Goal: Task Accomplishment & Management: Use online tool/utility

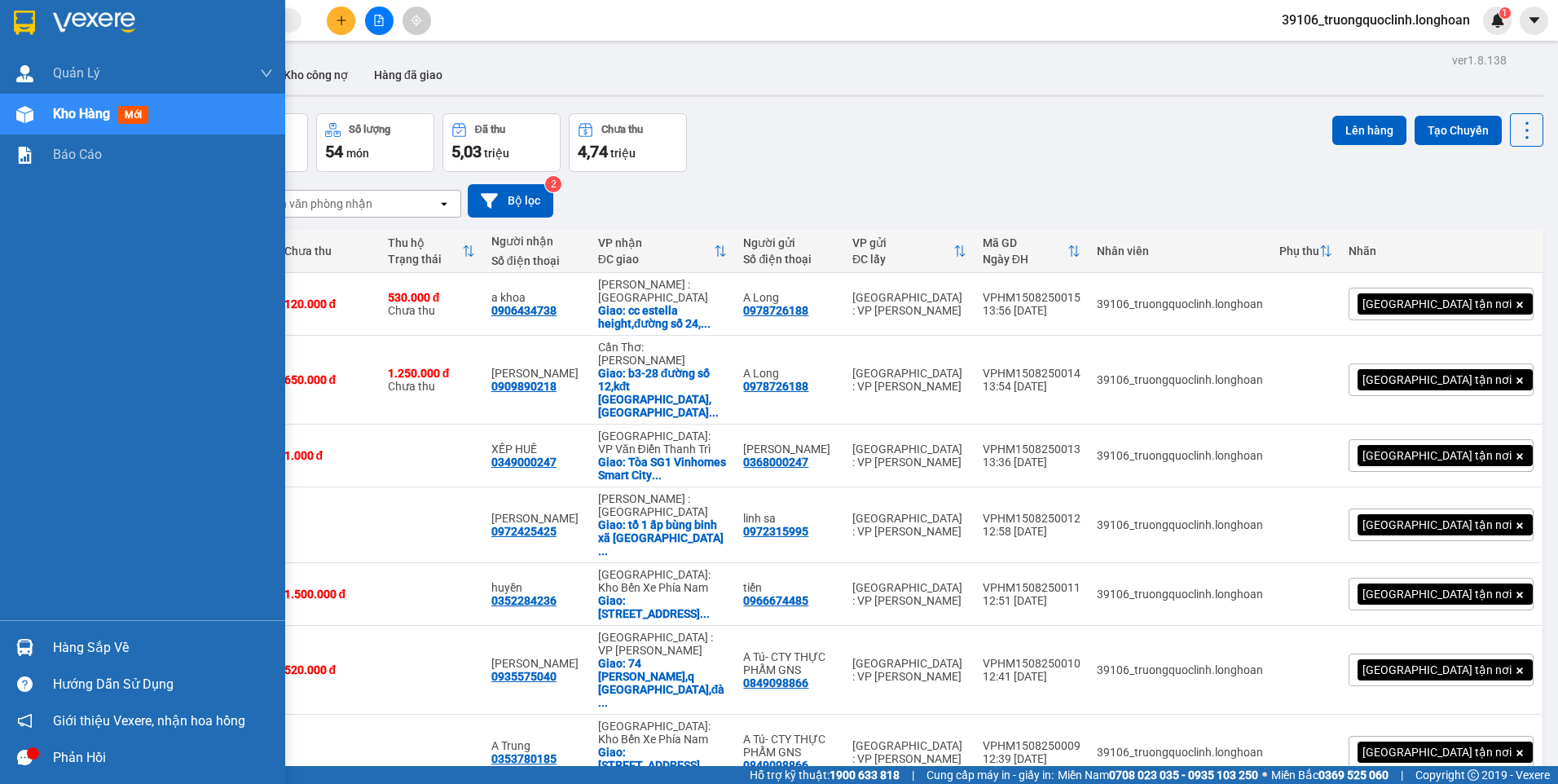
click at [28, 640] on img at bounding box center [25, 647] width 17 height 17
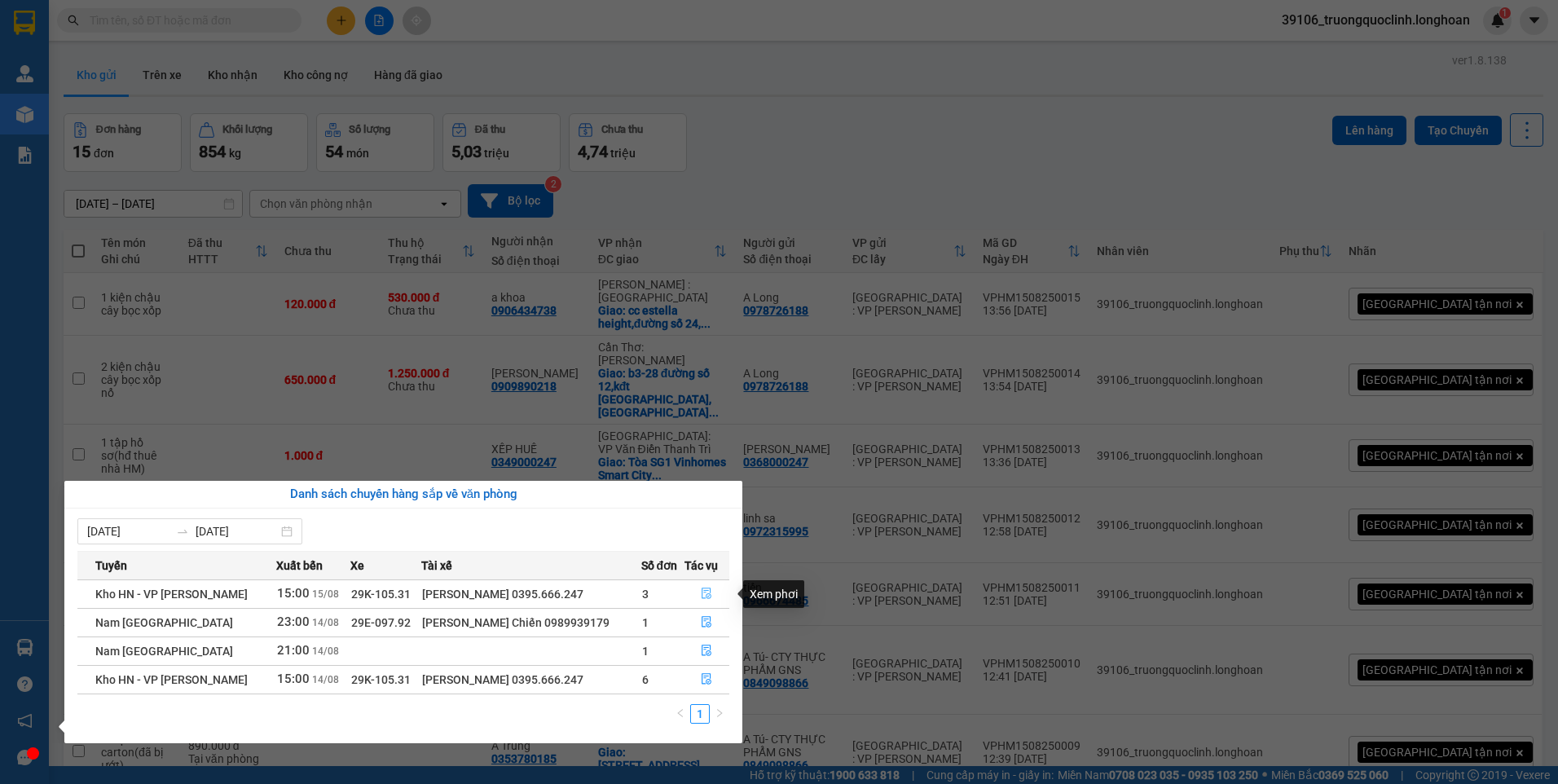
click at [702, 594] on icon "file-done" at bounding box center [706, 593] width 11 height 11
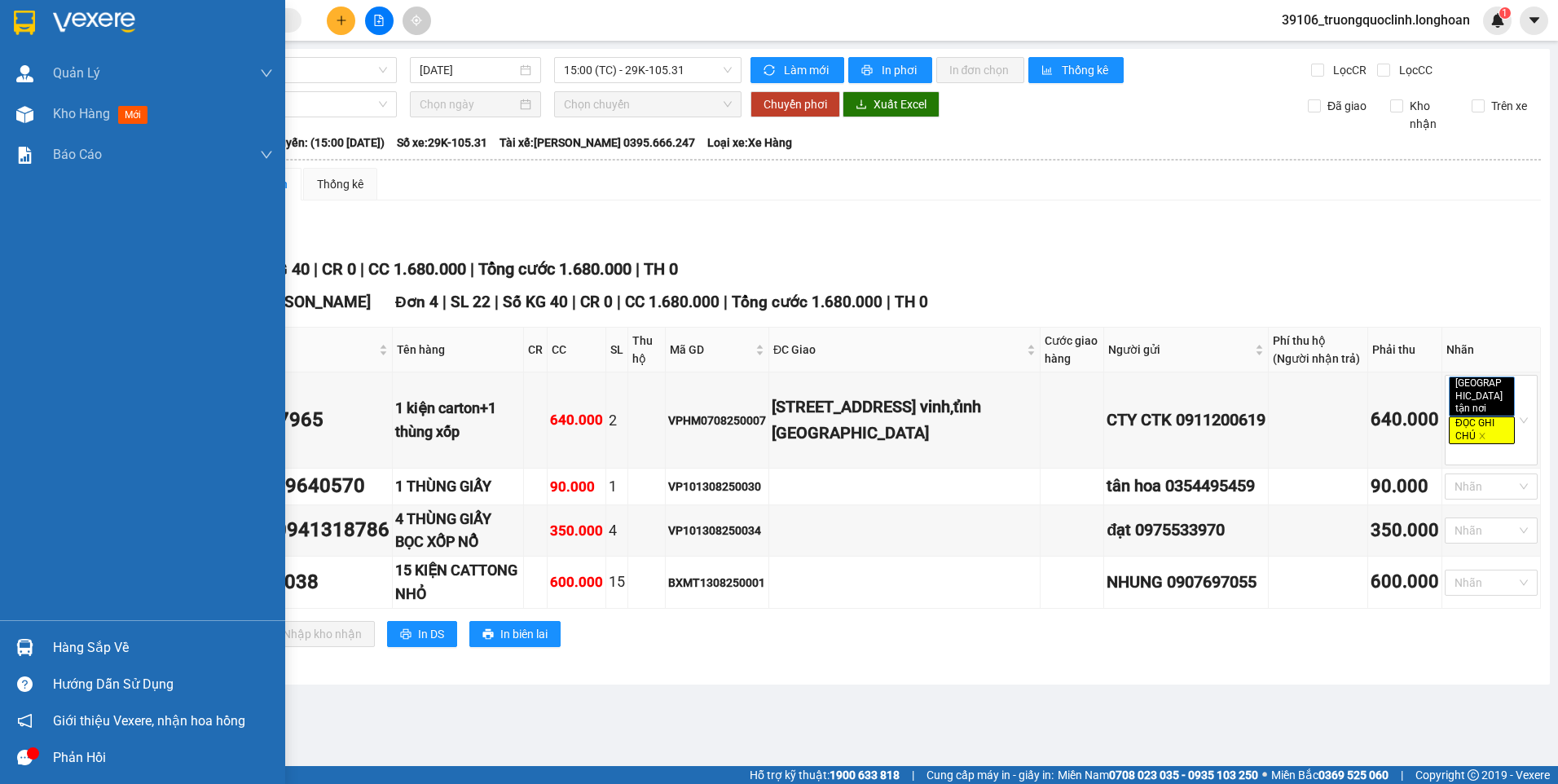
click at [35, 647] on div at bounding box center [24, 647] width 29 height 29
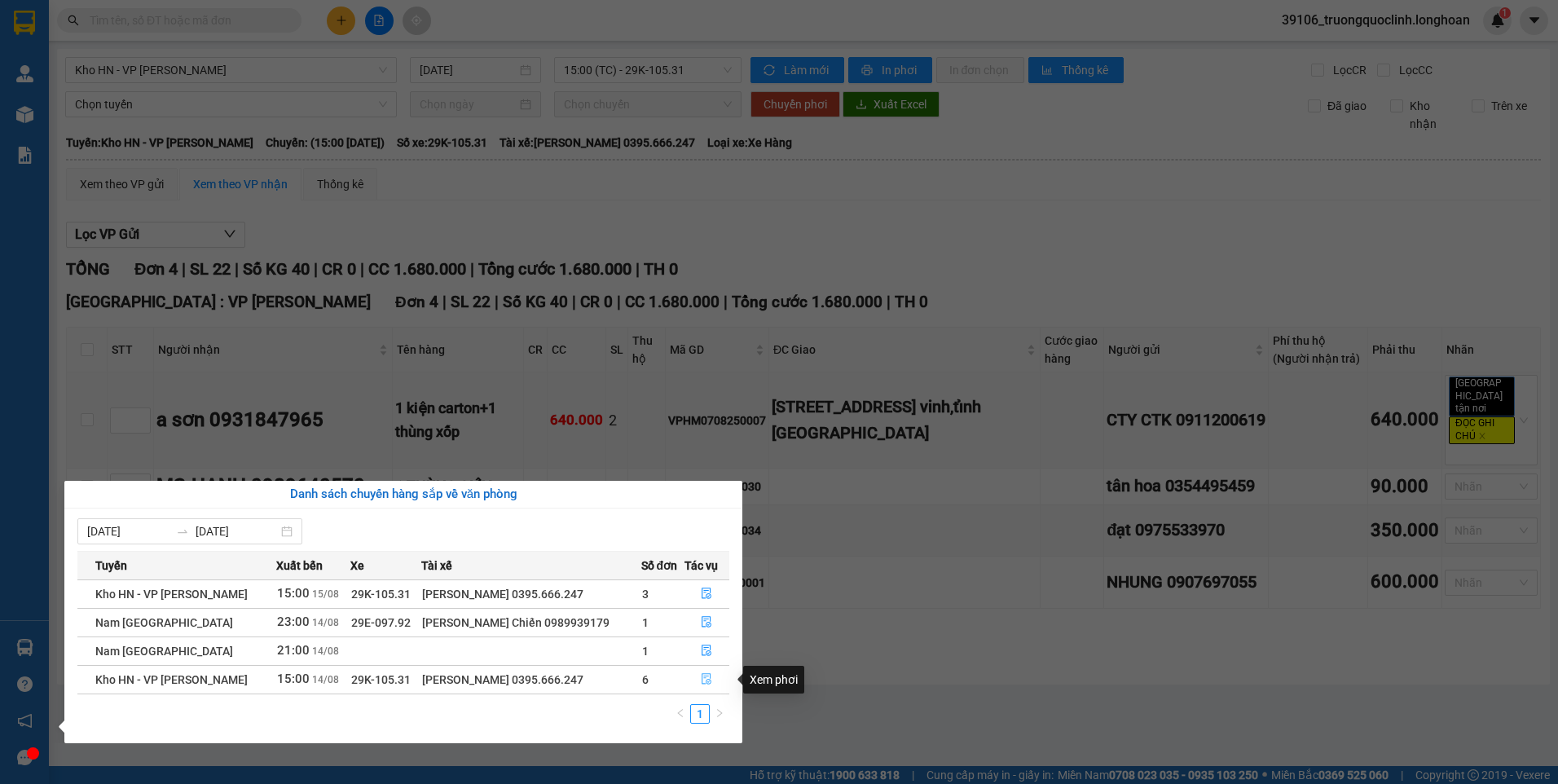
click at [701, 675] on icon "file-done" at bounding box center [706, 678] width 11 height 11
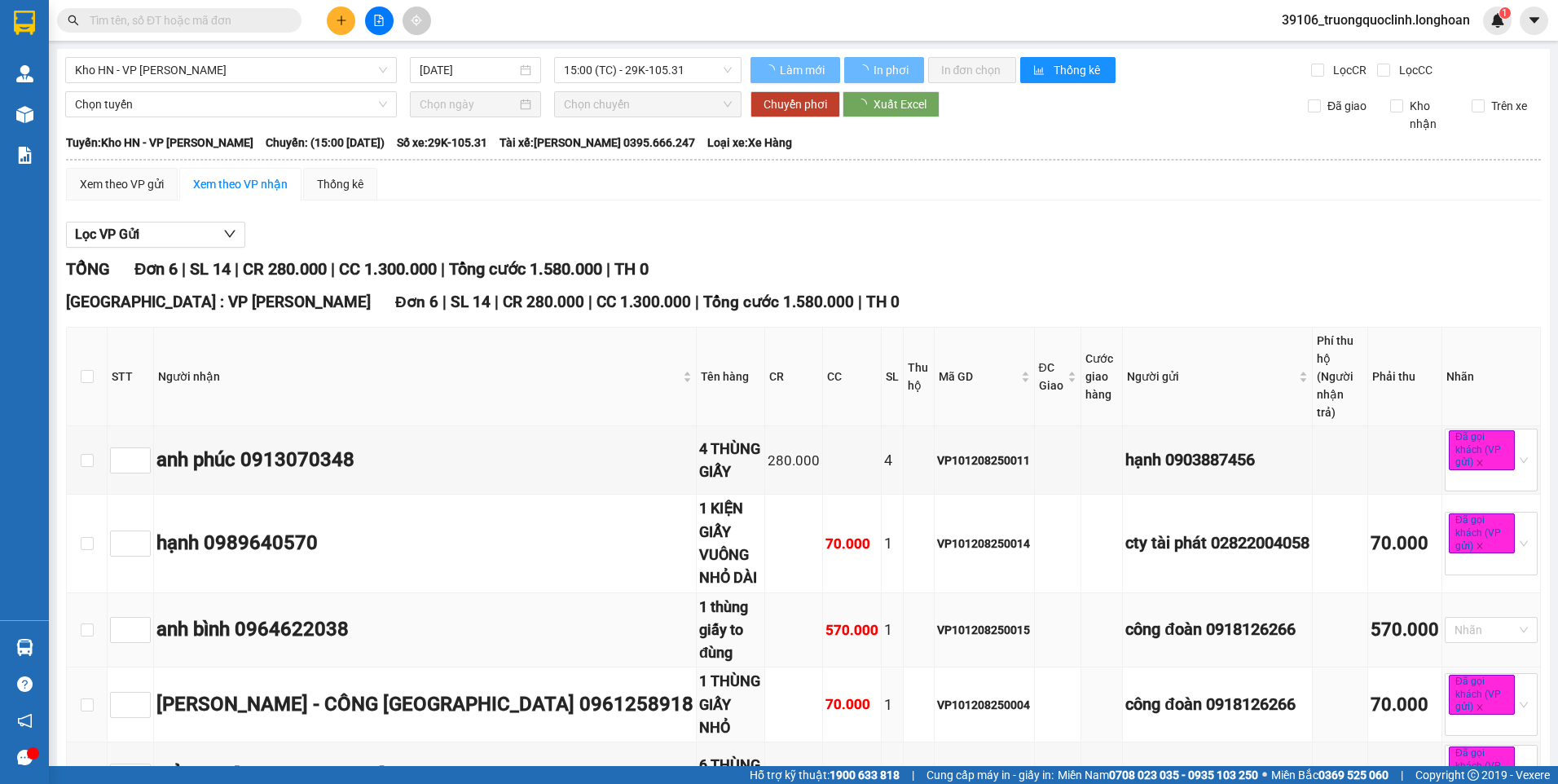
type input "14/08/2025"
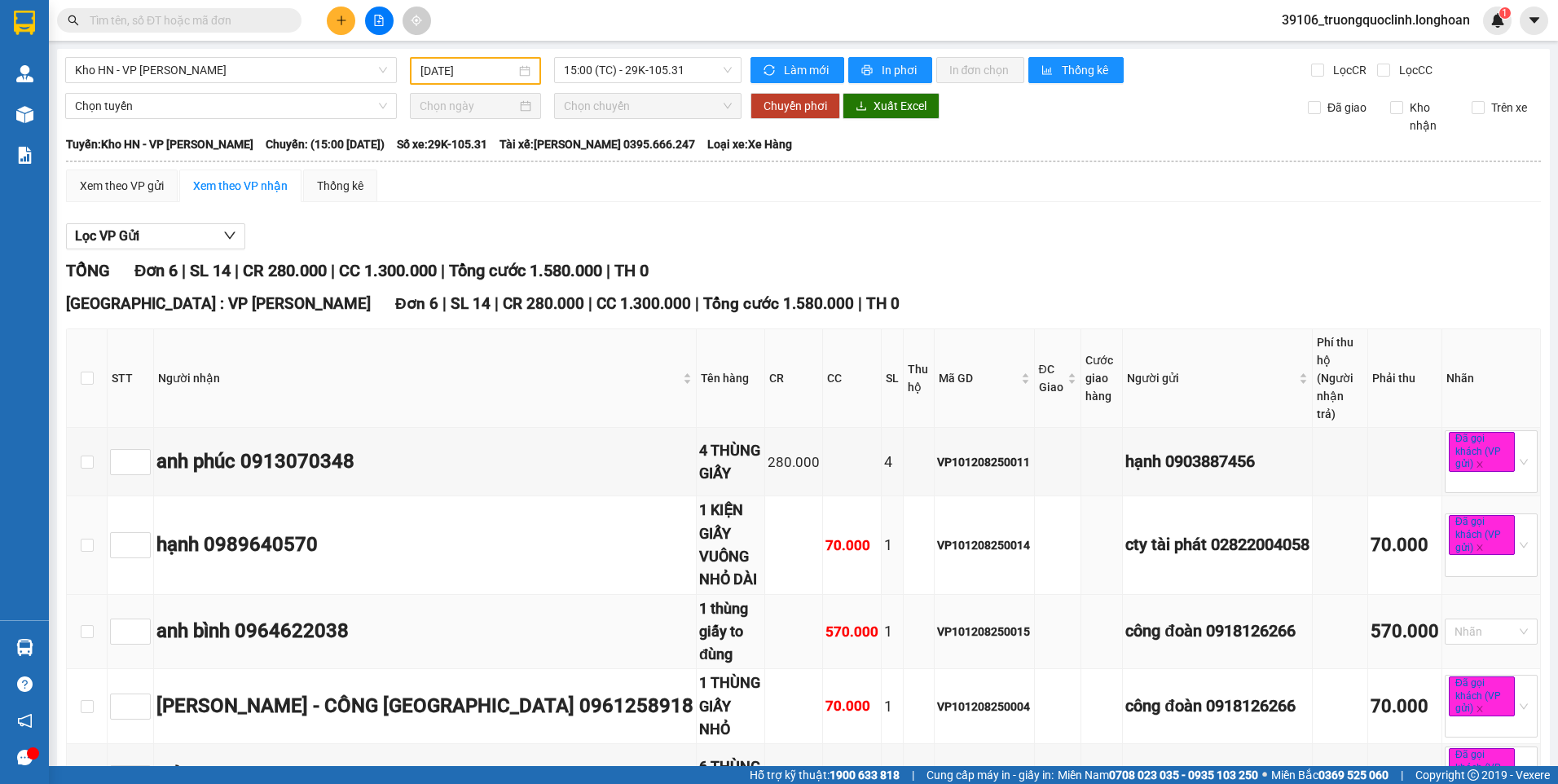
scroll to position [97, 0]
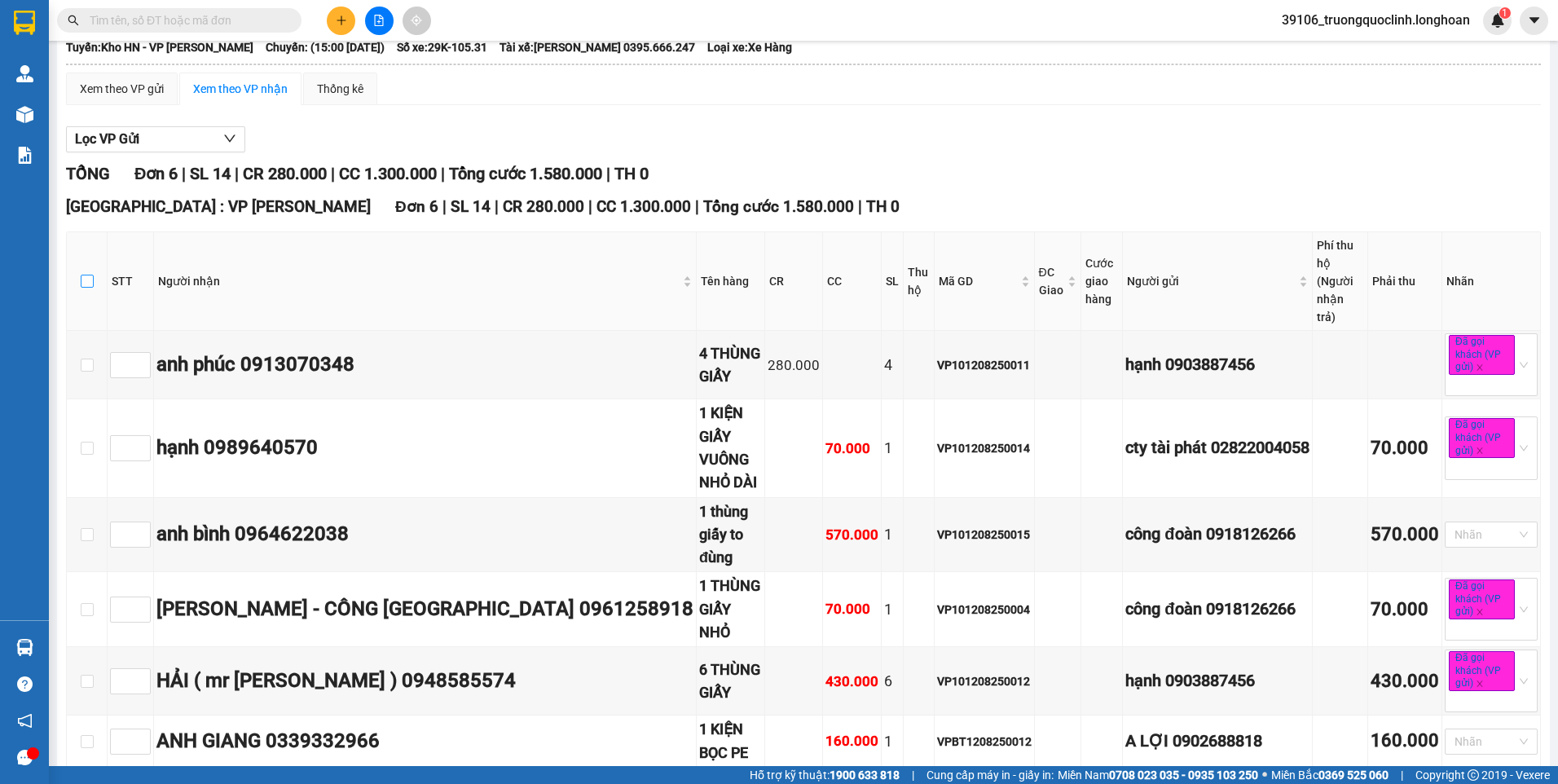
click at [91, 274] on input "checkbox" at bounding box center [87, 280] width 13 height 13
checkbox input "true"
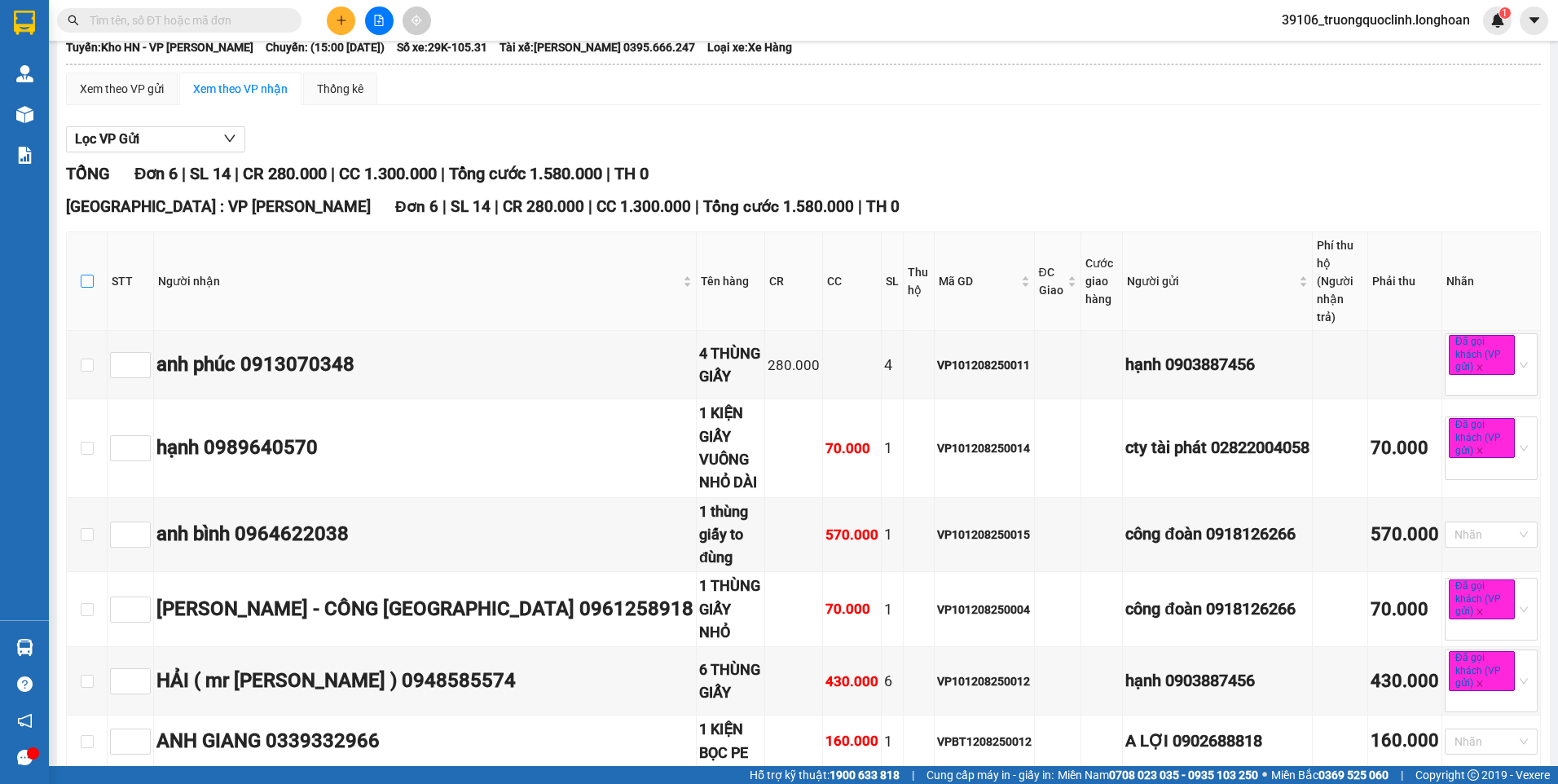
checkbox input "true"
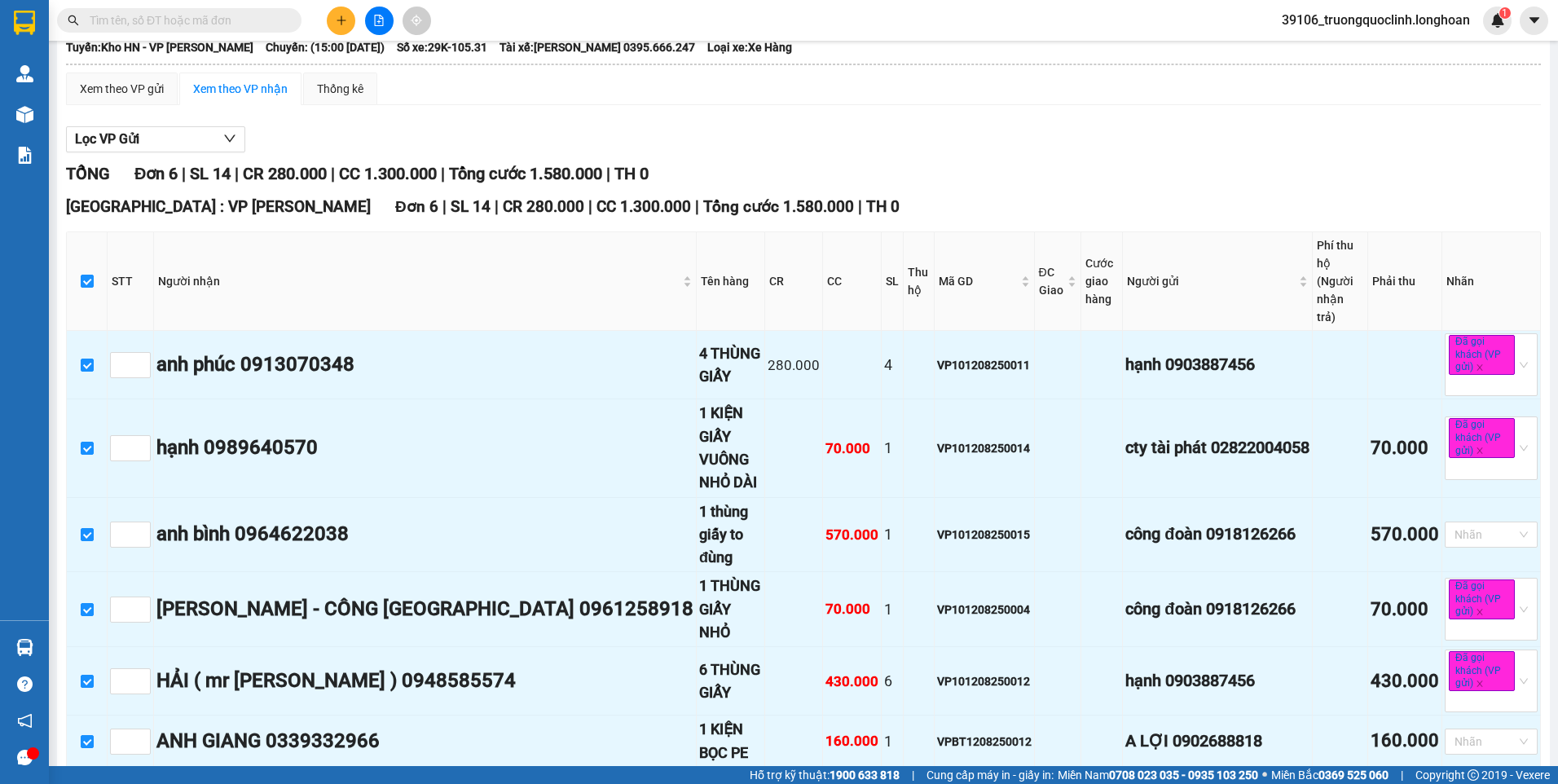
click at [283, 783] on span "Nhập kho nhận" at bounding box center [322, 793] width 79 height 18
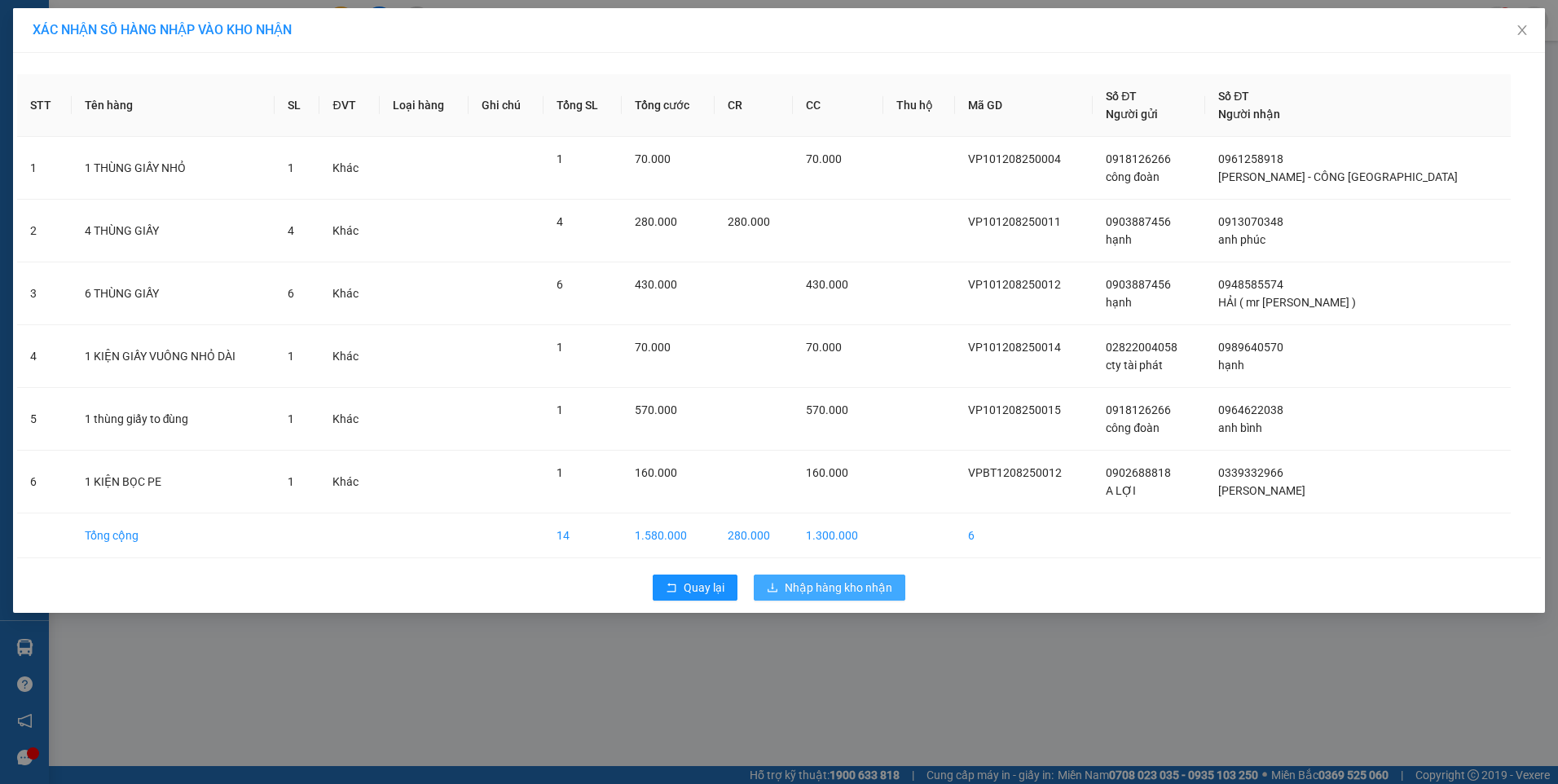
click at [820, 588] on span "Nhập hàng kho nhận" at bounding box center [839, 588] width 107 height 18
